Goal: Information Seeking & Learning: Learn about a topic

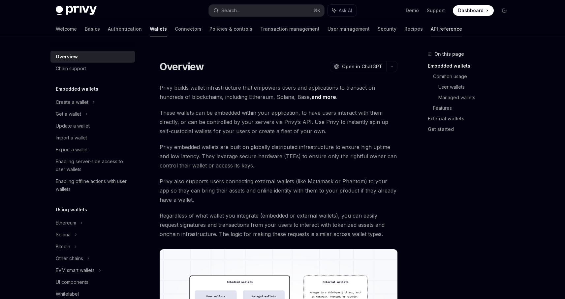
click at [430, 27] on link "API reference" at bounding box center [445, 29] width 31 height 16
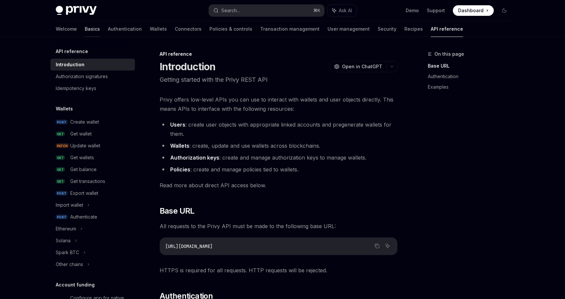
click at [85, 29] on link "Basics" at bounding box center [92, 29] width 15 height 16
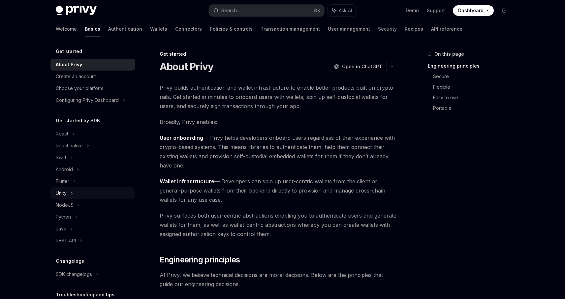
click at [72, 193] on icon at bounding box center [72, 193] width 3 height 8
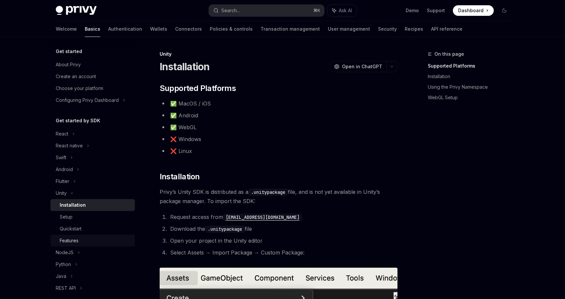
click at [89, 239] on div "Features" at bounding box center [95, 241] width 71 height 8
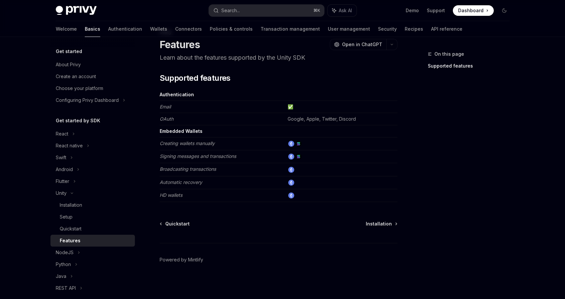
scroll to position [22, 0]
drag, startPoint x: 282, startPoint y: 120, endPoint x: 369, endPoint y: 119, distance: 86.7
click at [369, 119] on tr "OAuth Google, Apple, Twitter, Discord" at bounding box center [279, 119] width 238 height 12
click at [473, 134] on div "On this page Supported features" at bounding box center [464, 174] width 100 height 249
click at [116, 229] on div "Quickstart" at bounding box center [95, 229] width 71 height 8
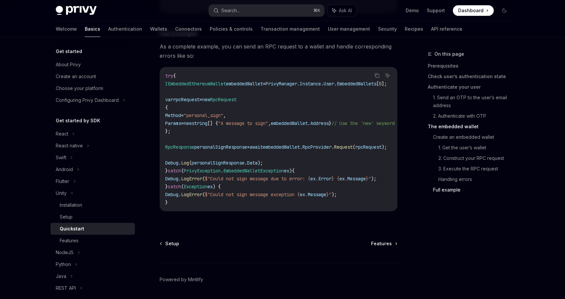
scroll to position [1907, 0]
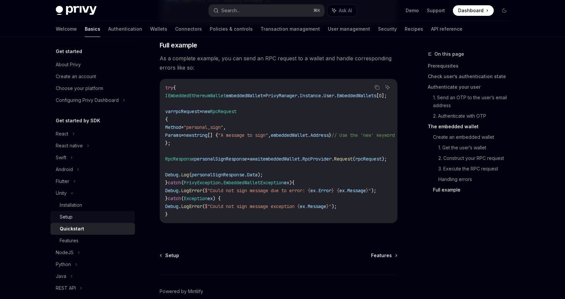
click at [54, 218] on link "Setup" at bounding box center [92, 217] width 84 height 12
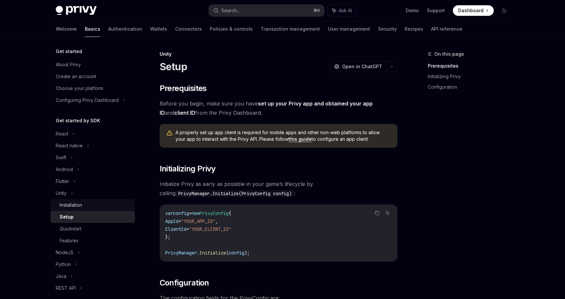
click at [98, 209] on link "Installation" at bounding box center [92, 205] width 84 height 12
type textarea "*"
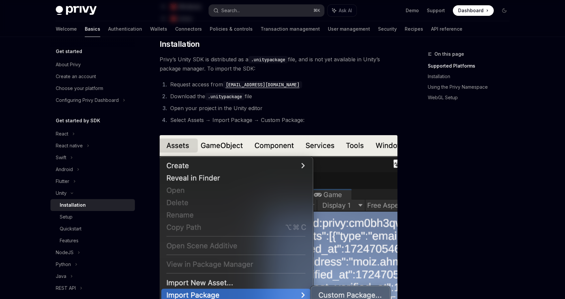
scroll to position [133, 0]
